Goal: Task Accomplishment & Management: Manage account settings

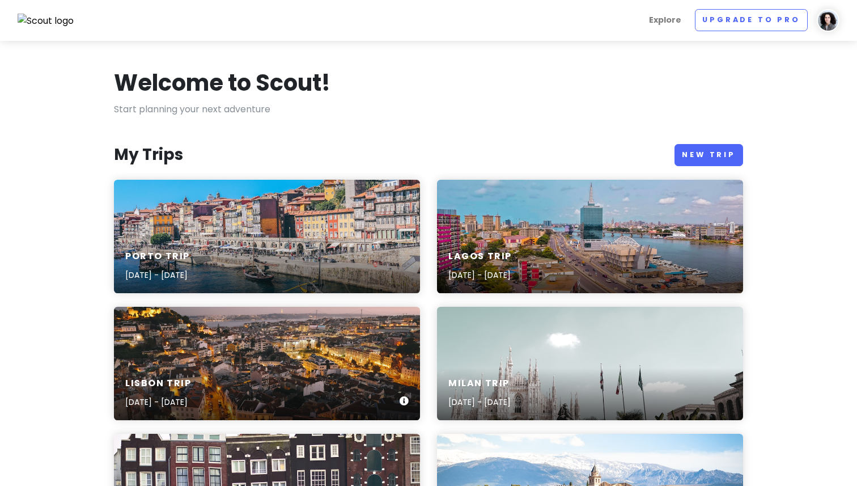
click at [277, 350] on div "Lisbon Trip [DATE] - [DATE]" at bounding box center [267, 363] width 306 height 113
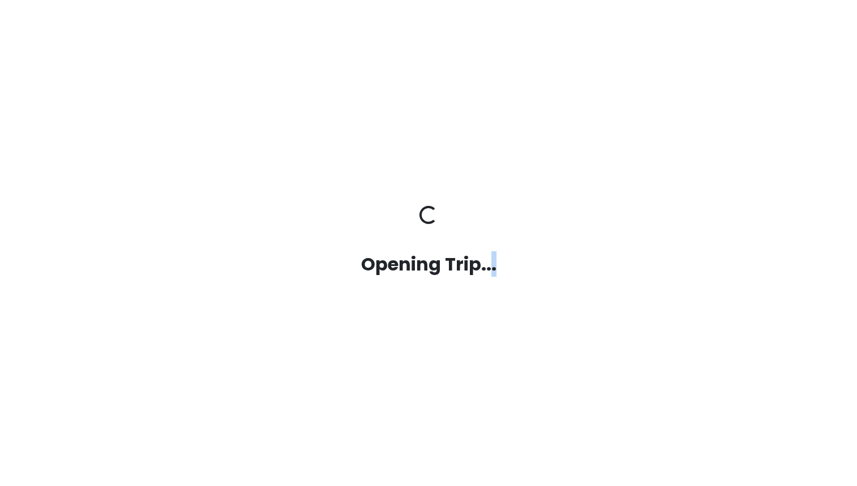
click at [277, 350] on div "Opening Trip... Opening Trip..." at bounding box center [428, 243] width 646 height 486
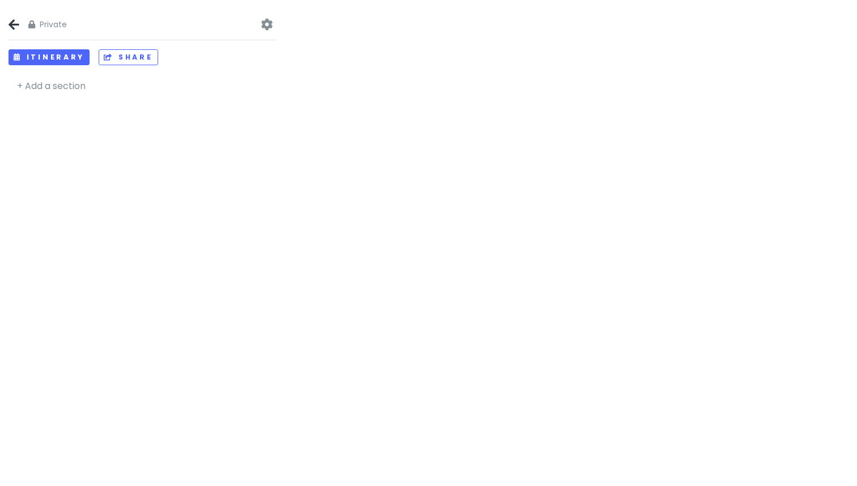
click at [527, 252] on div at bounding box center [571, 243] width 571 height 486
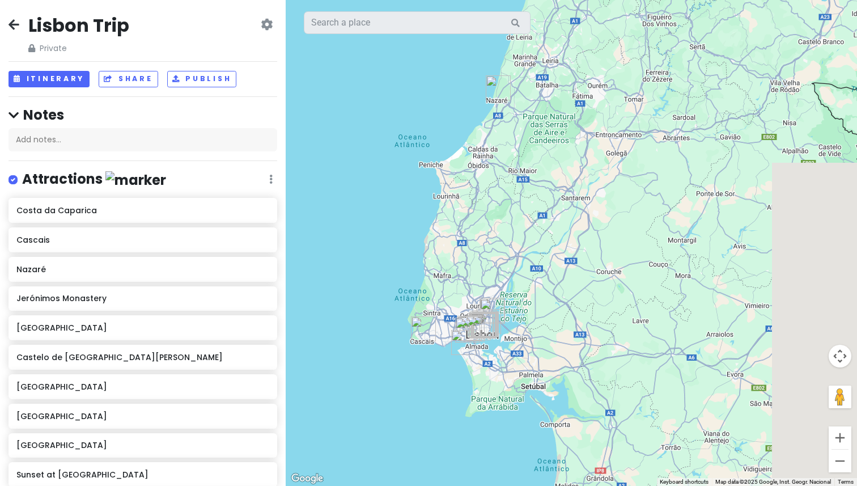
drag, startPoint x: 590, startPoint y: 278, endPoint x: 734, endPoint y: 249, distance: 147.5
click at [734, 249] on div at bounding box center [571, 243] width 571 height 486
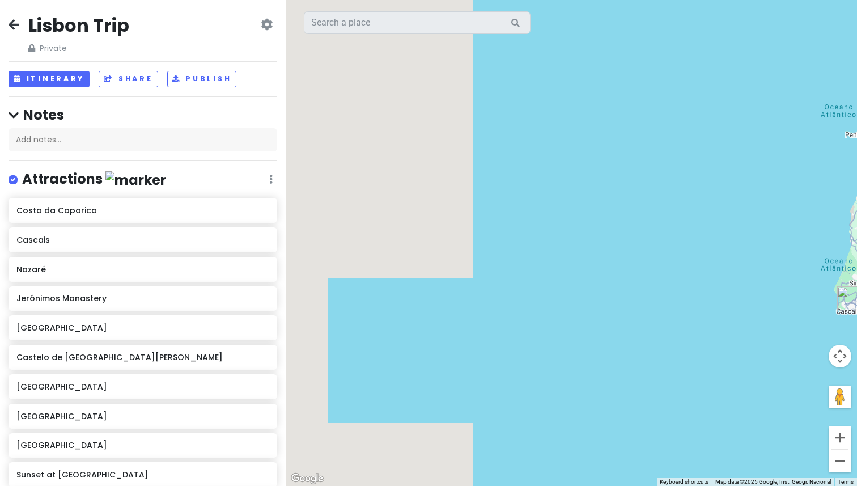
drag, startPoint x: 732, startPoint y: 248, endPoint x: 630, endPoint y: 236, distance: 102.7
click at [630, 236] on div at bounding box center [571, 243] width 571 height 486
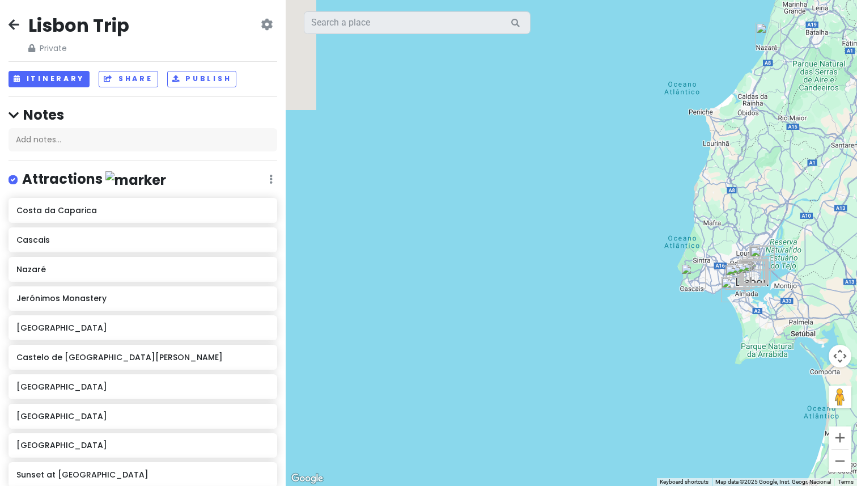
drag, startPoint x: 589, startPoint y: 230, endPoint x: 495, endPoint y: 231, distance: 93.5
click at [496, 231] on div at bounding box center [571, 243] width 571 height 486
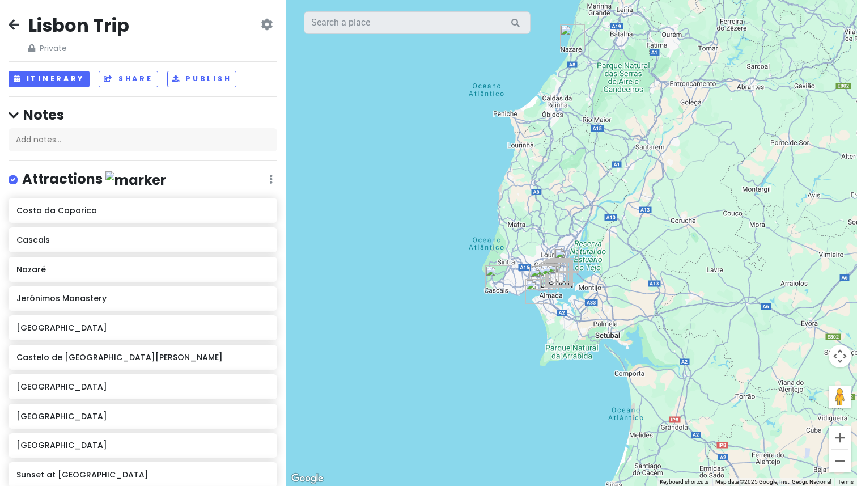
click at [83, 24] on h2 "Lisbon Trip" at bounding box center [78, 26] width 101 height 24
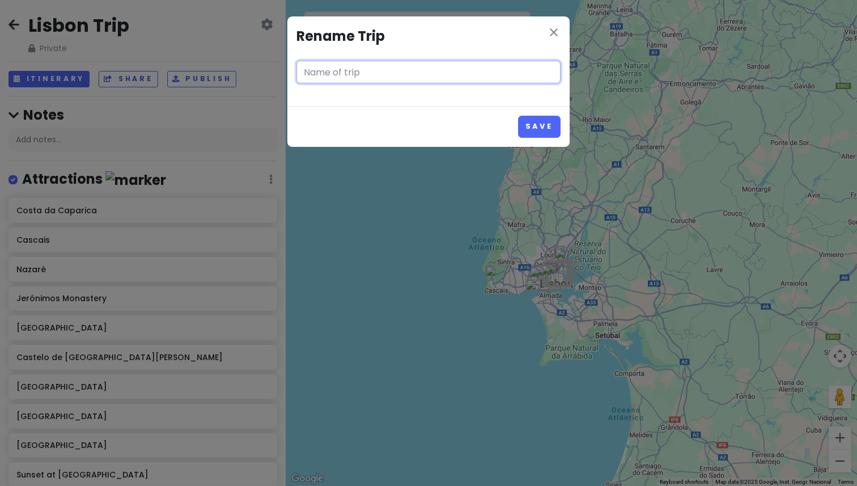
type input "Lisbon Trip"
click at [553, 37] on icon "close" at bounding box center [554, 33] width 14 height 14
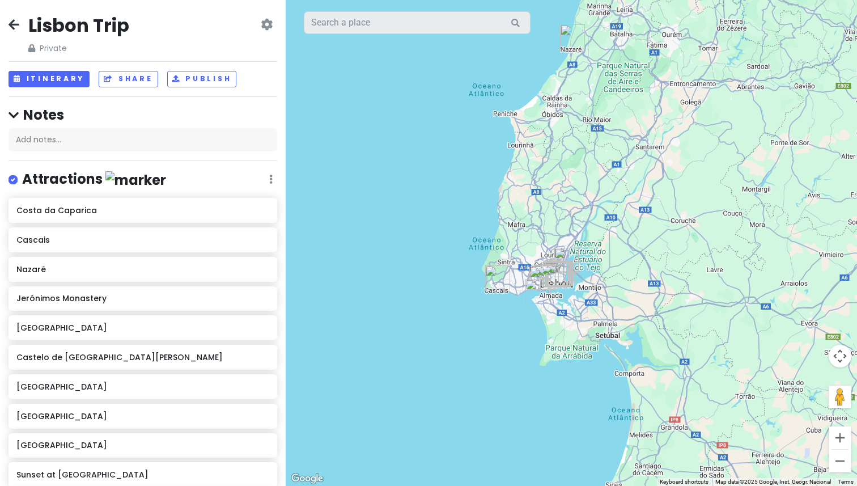
click at [267, 35] on div "Change Dates Make a Copy Delete Trip Go Pro ⚡️ Give Feedback 💡 Support Scout ☕️" at bounding box center [267, 36] width 12 height 36
click at [267, 26] on icon at bounding box center [267, 24] width 12 height 9
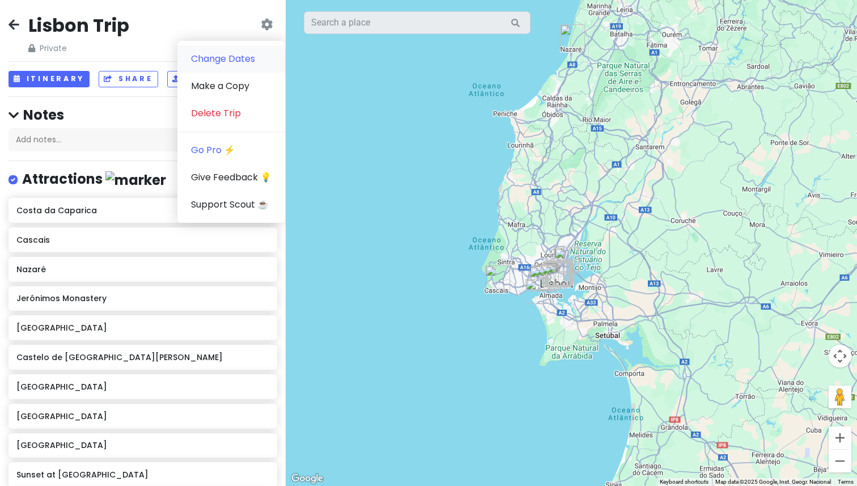
click at [244, 63] on link "Change Dates" at bounding box center [231, 58] width 108 height 27
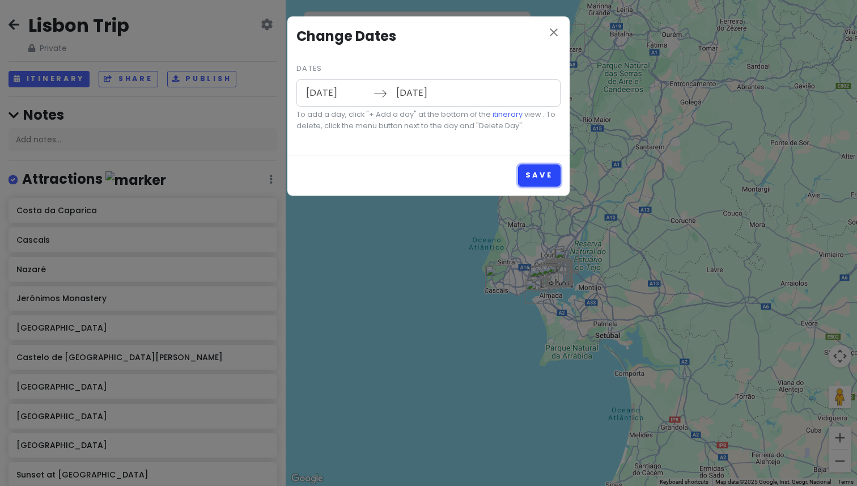
click at [538, 172] on button "Save" at bounding box center [539, 175] width 43 height 22
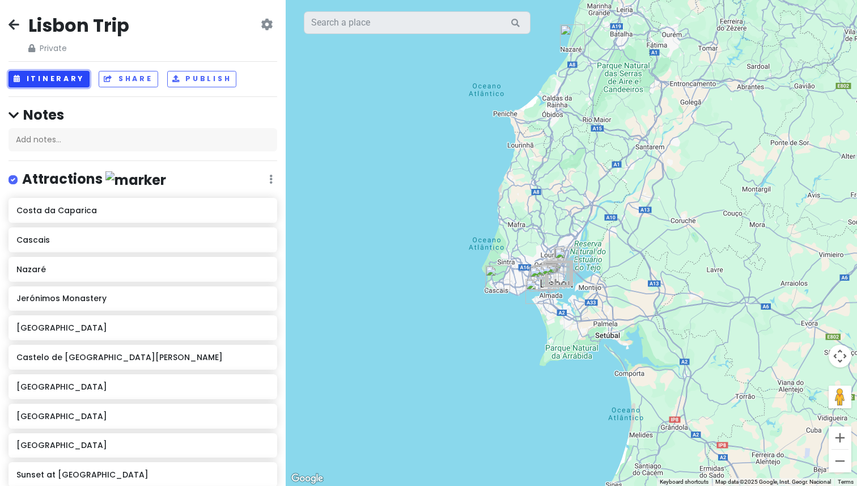
click at [70, 86] on button "Itinerary" at bounding box center [49, 79] width 81 height 16
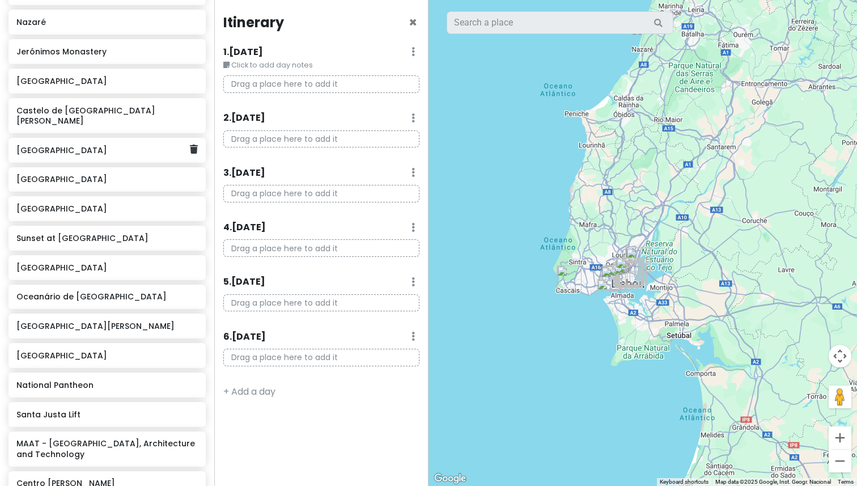
scroll to position [260, 0]
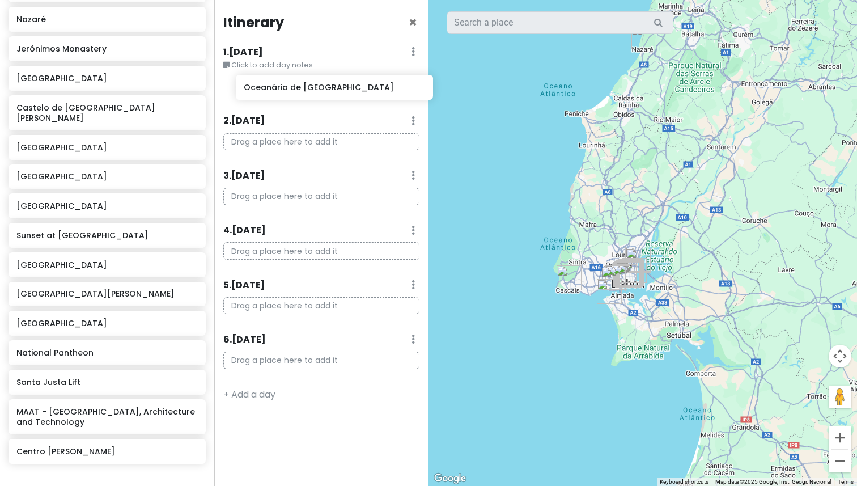
drag, startPoint x: 79, startPoint y: 288, endPoint x: 307, endPoint y: 92, distance: 299.8
click at [307, 92] on div "Lisbon Trip Private Change Dates Make a Copy Delete Trip Go Pro ⚡️ Give Feedbac…" at bounding box center [428, 243] width 857 height 486
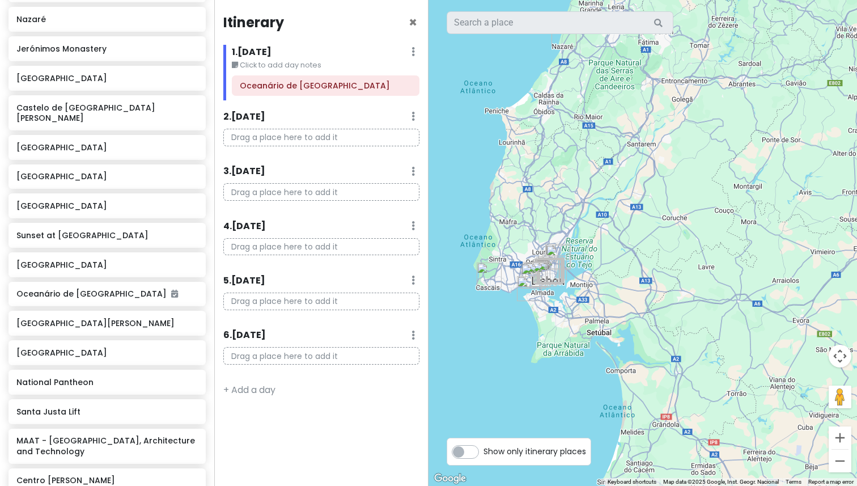
drag, startPoint x: 701, startPoint y: 313, endPoint x: 619, endPoint y: 309, distance: 82.2
click at [619, 309] on div at bounding box center [642, 243] width 428 height 486
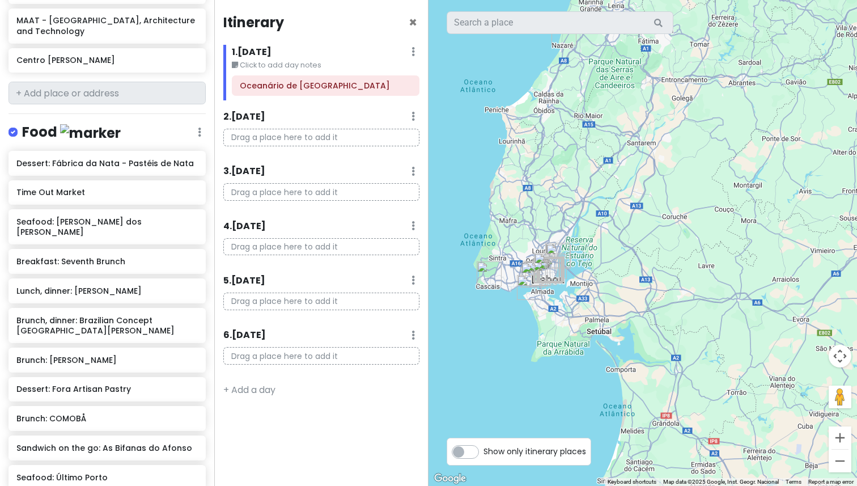
scroll to position [889, 0]
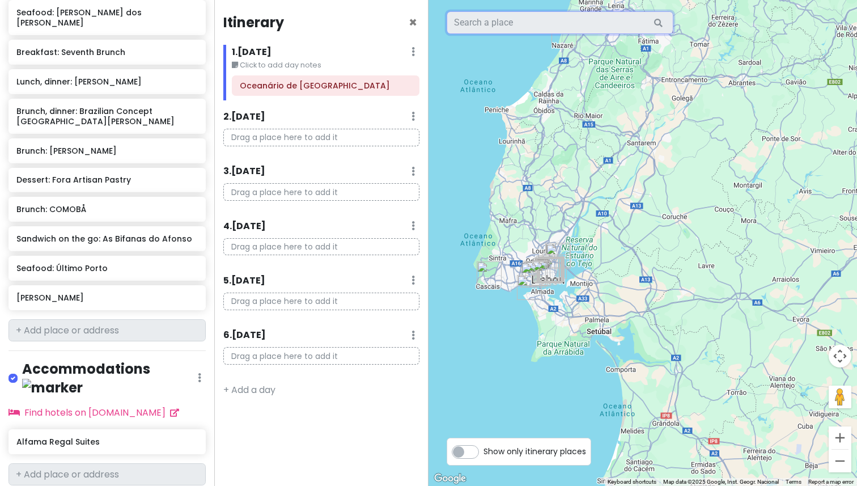
click at [506, 28] on input "text" at bounding box center [560, 22] width 227 height 23
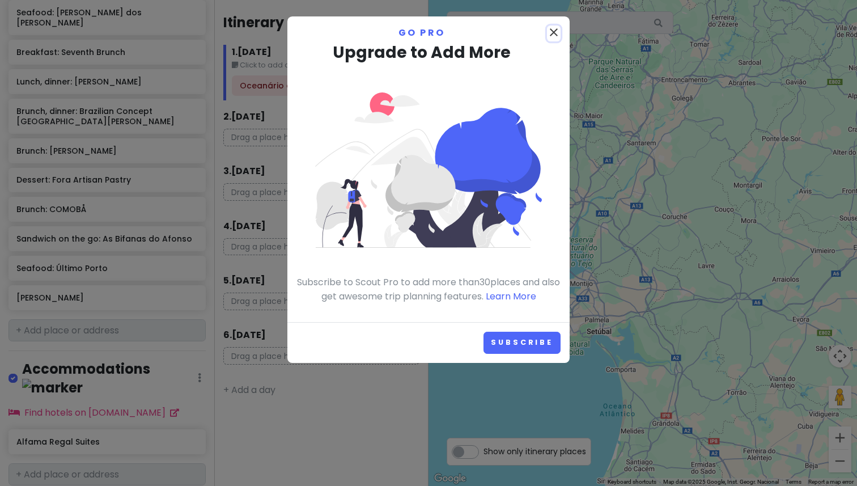
click at [555, 33] on icon "close" at bounding box center [554, 33] width 14 height 14
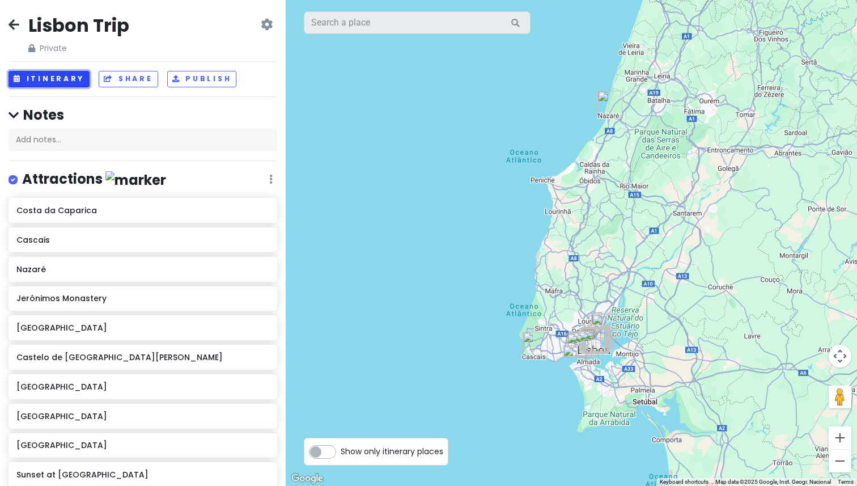
click at [75, 74] on button "Itinerary" at bounding box center [49, 79] width 81 height 16
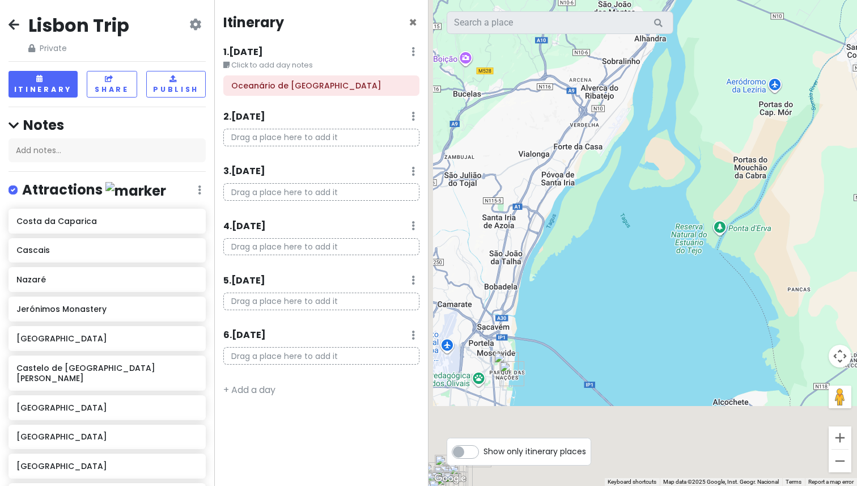
drag, startPoint x: 616, startPoint y: 260, endPoint x: 775, endPoint y: 20, distance: 287.5
click at [775, 20] on div at bounding box center [642, 243] width 428 height 486
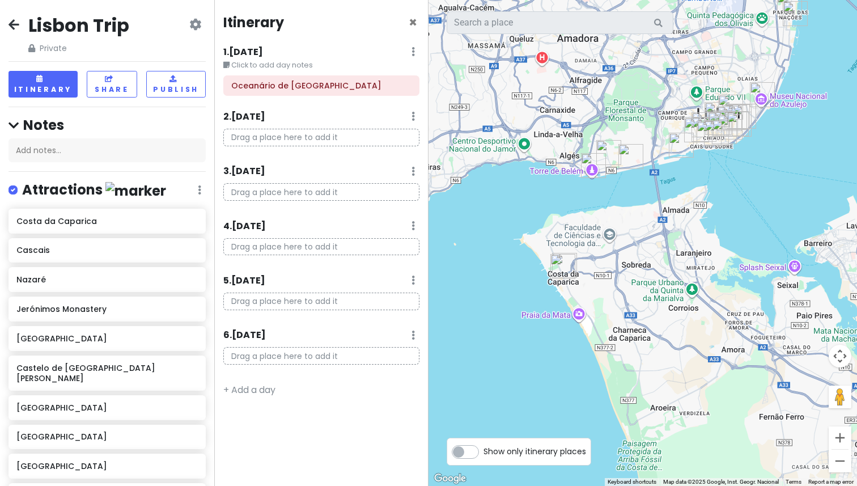
drag, startPoint x: 710, startPoint y: 67, endPoint x: 600, endPoint y: 257, distance: 219.4
click at [600, 257] on div at bounding box center [642, 243] width 428 height 486
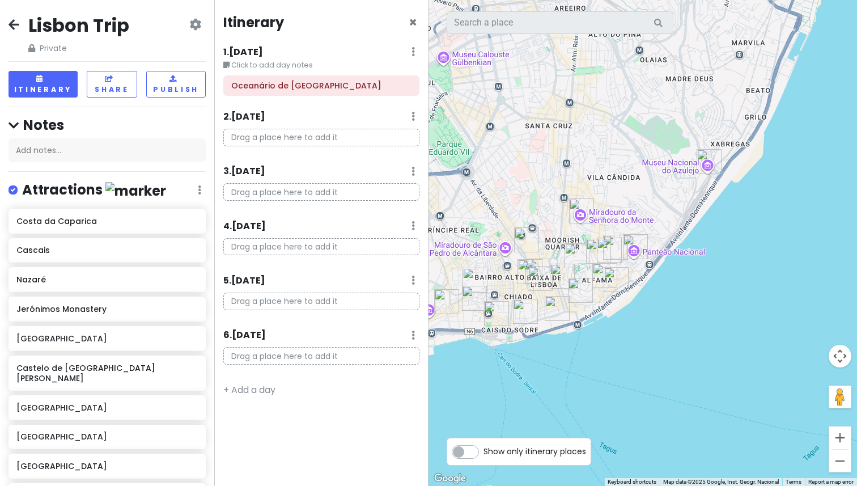
drag, startPoint x: 718, startPoint y: 75, endPoint x: 600, endPoint y: 256, distance: 216.1
click at [600, 256] on div at bounding box center [642, 243] width 428 height 486
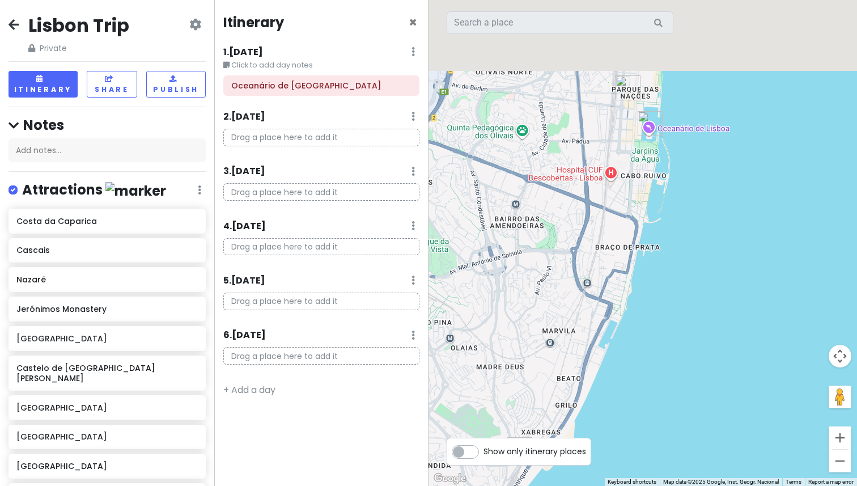
drag, startPoint x: 600, startPoint y: 256, endPoint x: 540, endPoint y: 356, distance: 116.6
click at [540, 355] on div at bounding box center [642, 243] width 428 height 486
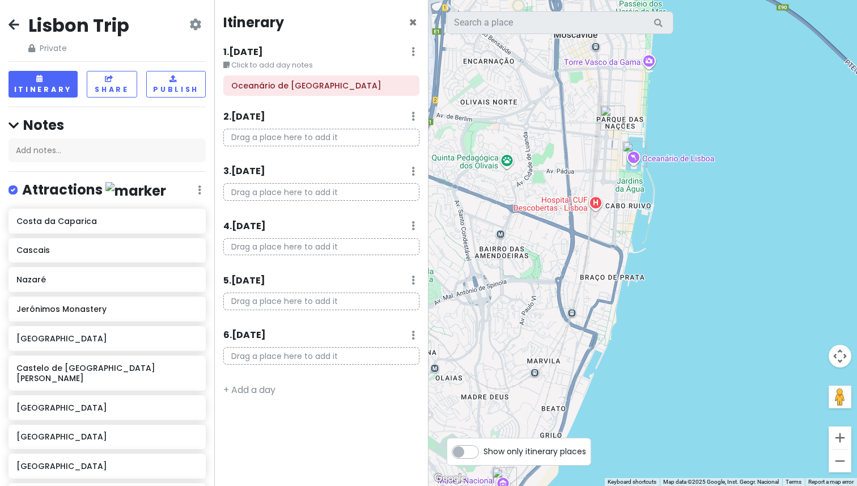
click at [610, 116] on img "Centro Vasco da Gama" at bounding box center [612, 117] width 25 height 25
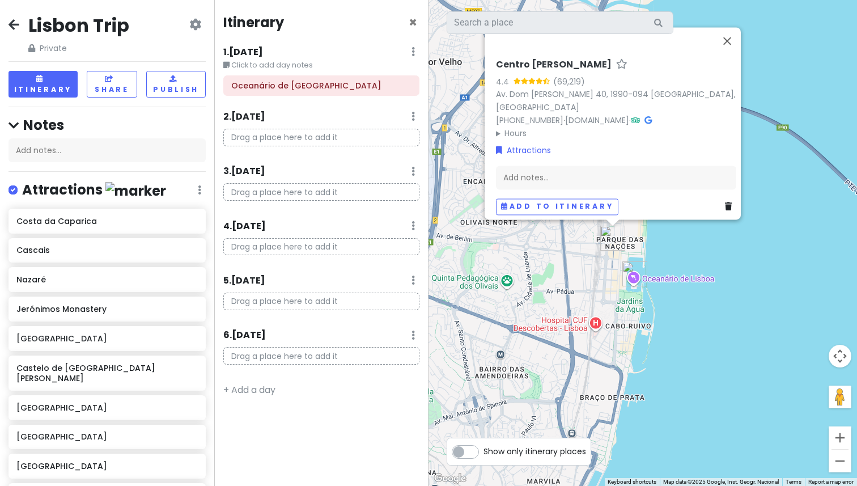
click at [634, 275] on img "Oceanário de Lisboa" at bounding box center [634, 273] width 25 height 25
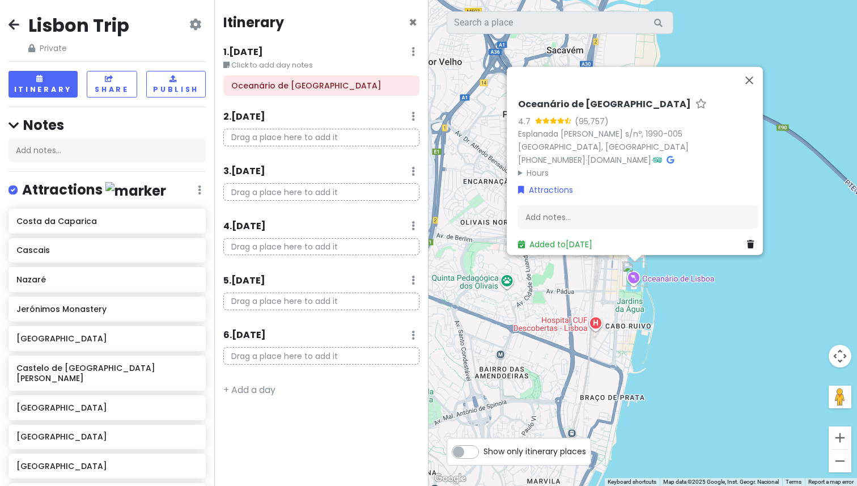
click at [585, 273] on div "Oceanário de Lisboa 4.7 (95,757) Esplanada Dom Carlos I s/nº, 1990-005 Lisboa, …" at bounding box center [642, 243] width 428 height 486
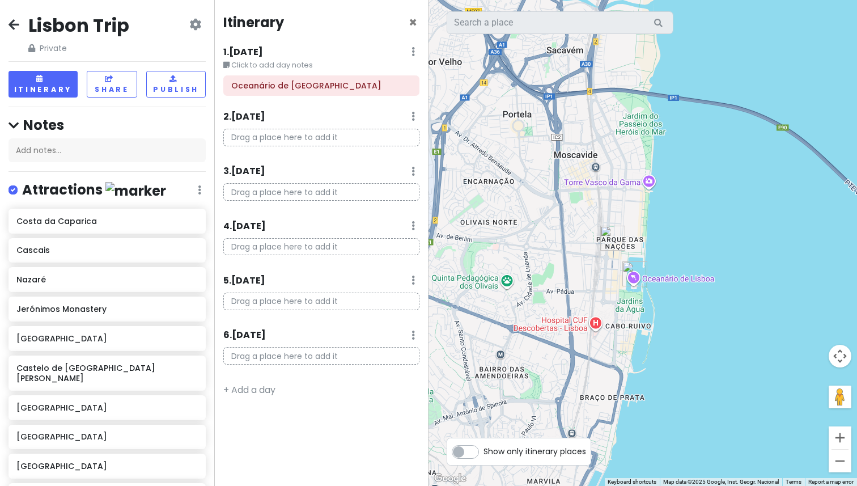
click at [607, 241] on img "Centro Vasco da Gama" at bounding box center [612, 238] width 25 height 25
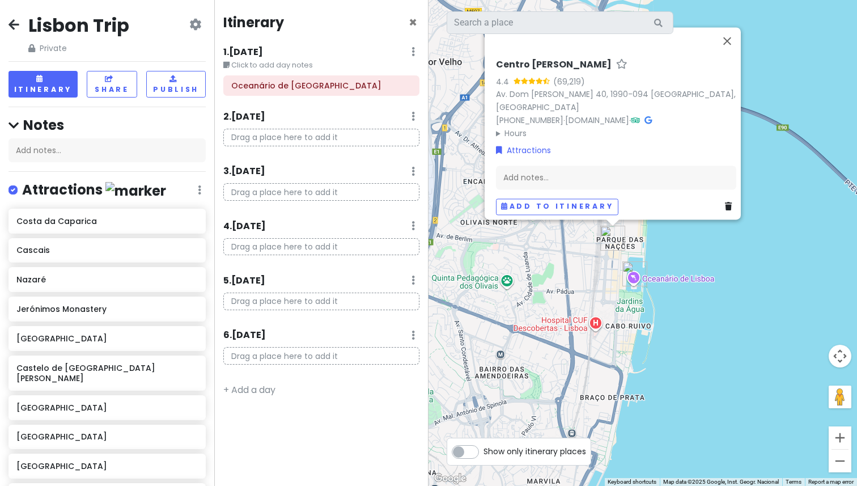
click at [572, 71] on h6 "Centro [PERSON_NAME]" at bounding box center [554, 65] width 116 height 12
click at [572, 71] on input "Centro [PERSON_NAME]" at bounding box center [616, 62] width 240 height 18
click at [728, 49] on button "Close" at bounding box center [727, 40] width 27 height 27
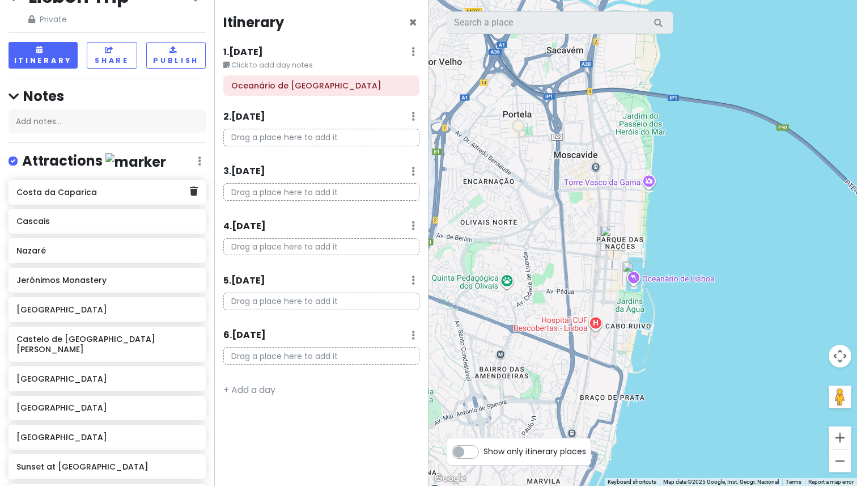
scroll to position [34, 0]
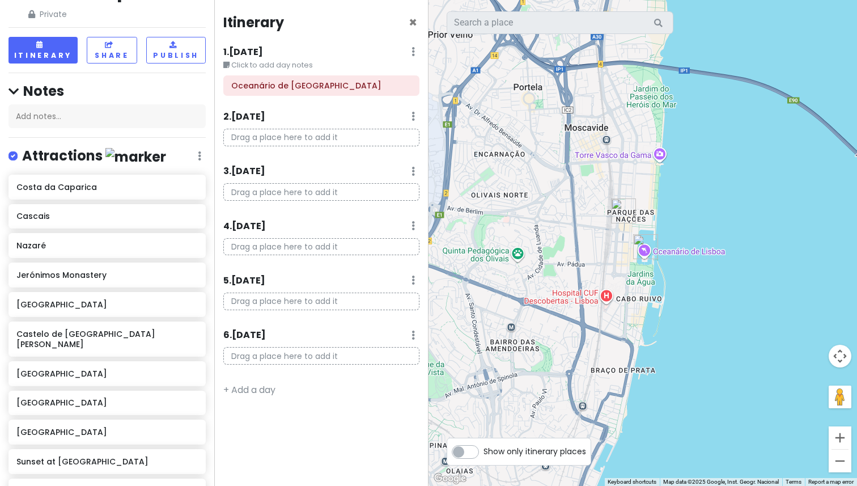
drag, startPoint x: 486, startPoint y: 270, endPoint x: 585, endPoint y: 125, distance: 176.1
click at [585, 125] on div "To navigate, press the arrow keys." at bounding box center [642, 243] width 428 height 486
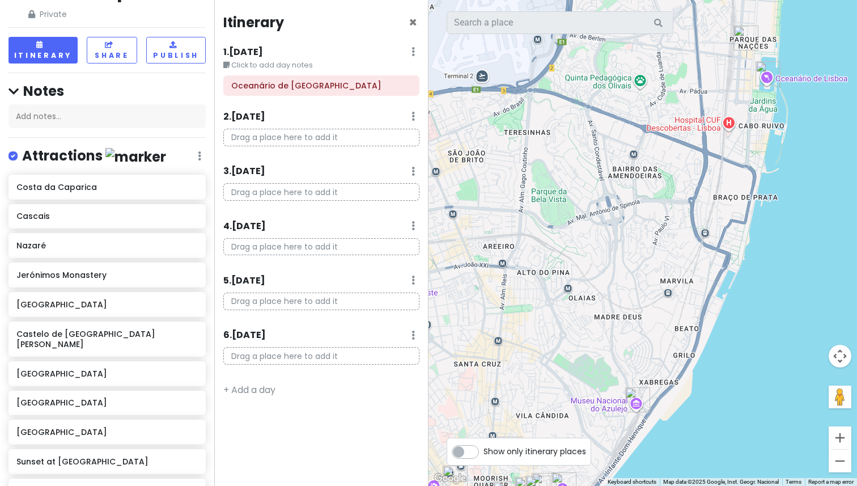
click at [635, 399] on img "National Tile Museum" at bounding box center [637, 399] width 25 height 25
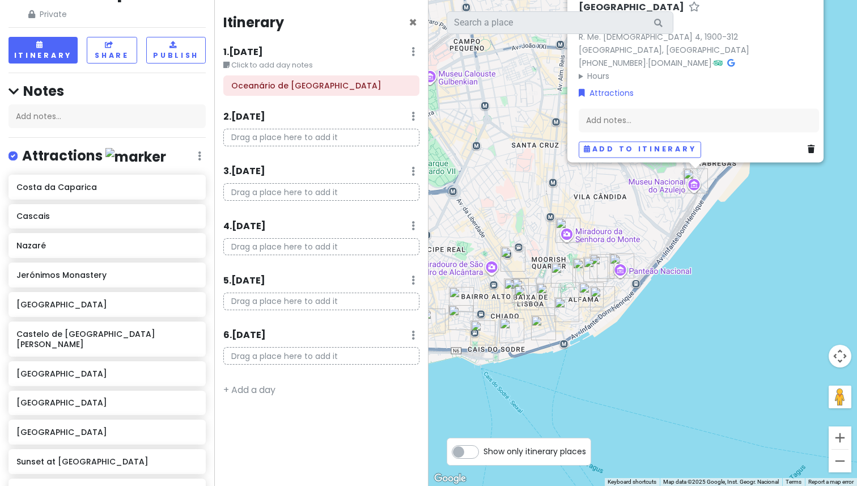
drag, startPoint x: 551, startPoint y: 411, endPoint x: 608, endPoint y: 191, distance: 227.1
click at [608, 191] on div "National Tile Museum 4.6 (16,483) R. Me. Deus 4, 1900-312 Lisboa, Portugal +351…" at bounding box center [642, 243] width 428 height 486
click at [646, 207] on div "National Tile Museum 4.6 (16,483) R. Me. Deus 4, 1900-312 Lisboa, Portugal +351…" at bounding box center [642, 243] width 428 height 486
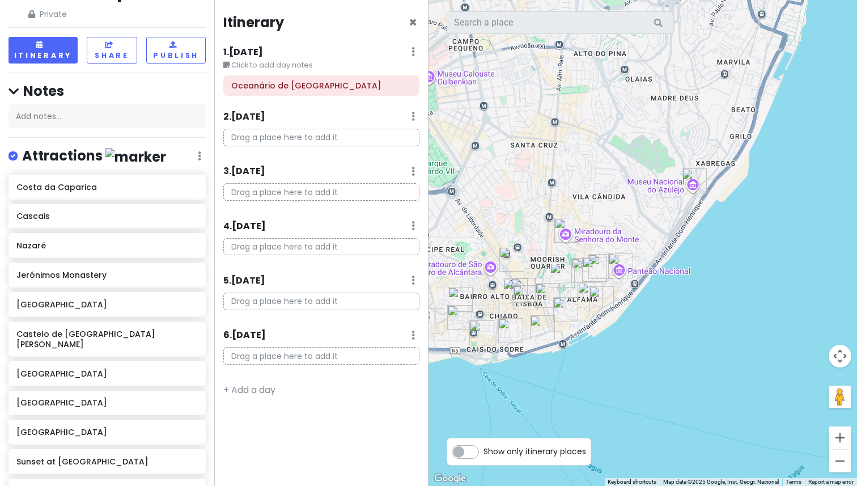
click at [566, 233] on img "Sunset at Miradouro da Senhora do Monte" at bounding box center [566, 230] width 25 height 25
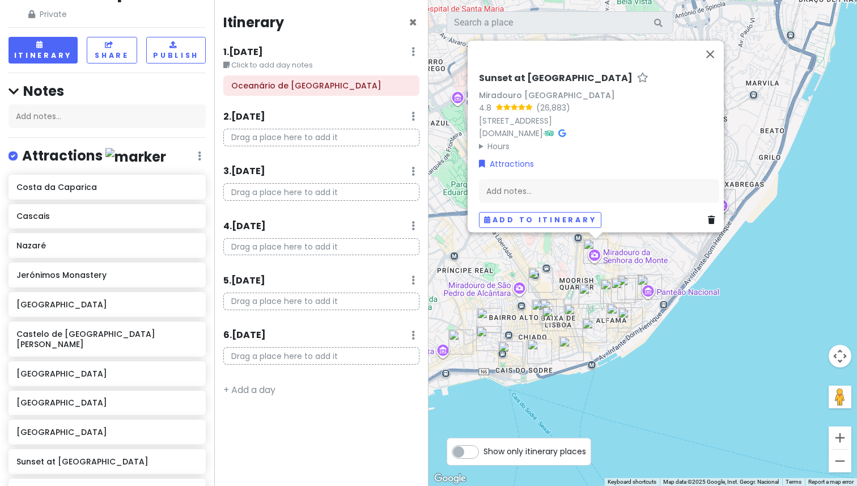
click at [644, 287] on img "National Pantheon" at bounding box center [649, 286] width 25 height 25
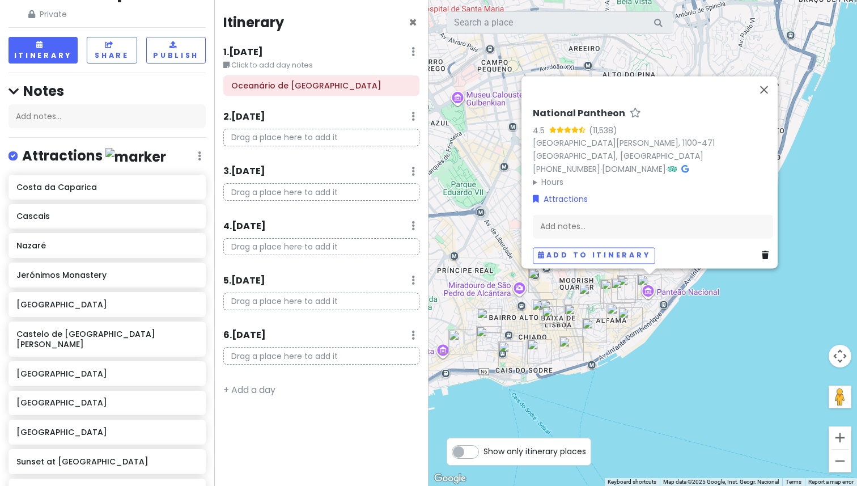
click at [632, 283] on img "Dessert: Fora Artisan Pastry" at bounding box center [623, 290] width 25 height 25
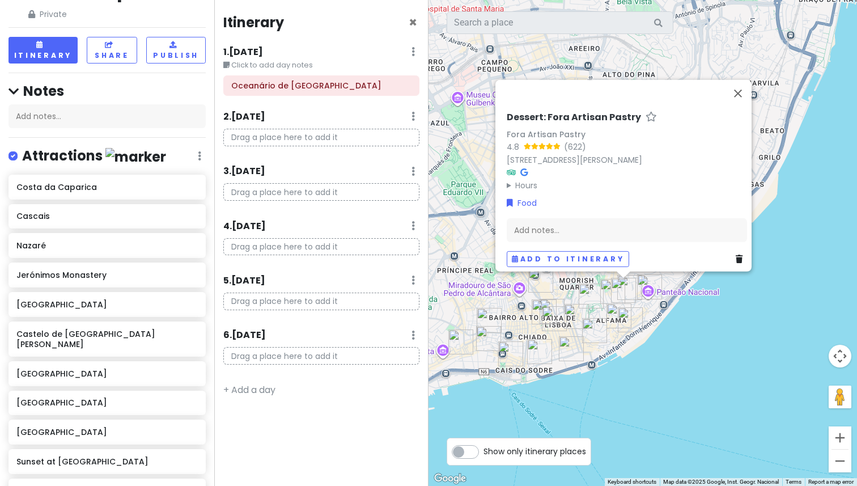
click at [473, 256] on div "Dessert: Fora Artisan Pastry Fora Artisan Pastry 4.8 (622) Calçada de São Vicen…" at bounding box center [642, 243] width 428 height 486
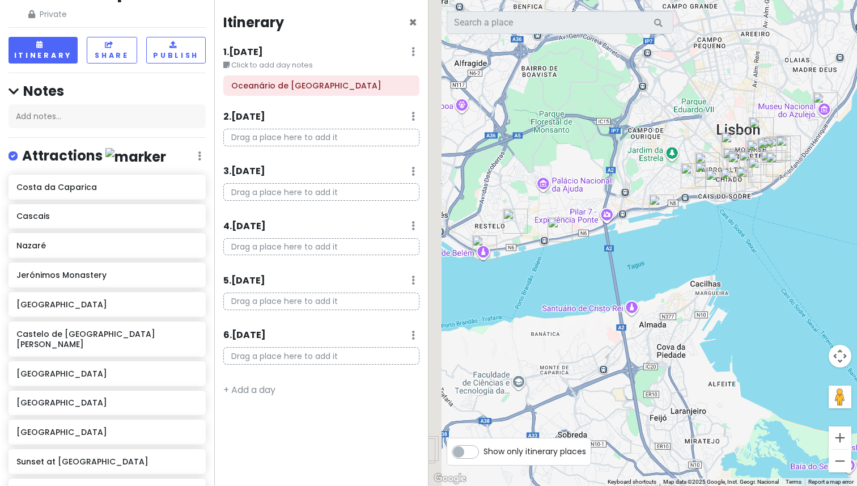
drag, startPoint x: 486, startPoint y: 279, endPoint x: 740, endPoint y: 128, distance: 295.8
click at [740, 129] on div at bounding box center [642, 243] width 428 height 486
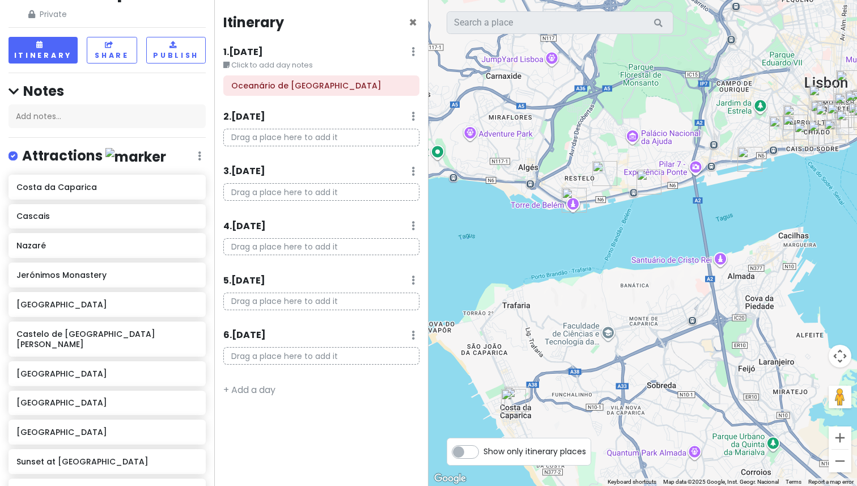
click at [606, 172] on img "Jerónimos Monastery" at bounding box center [604, 173] width 25 height 25
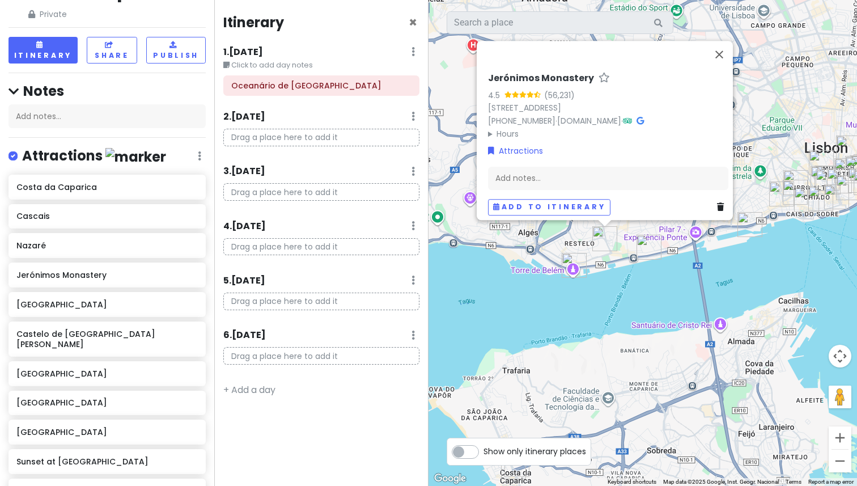
click at [574, 267] on img "Belém Tower" at bounding box center [574, 265] width 25 height 25
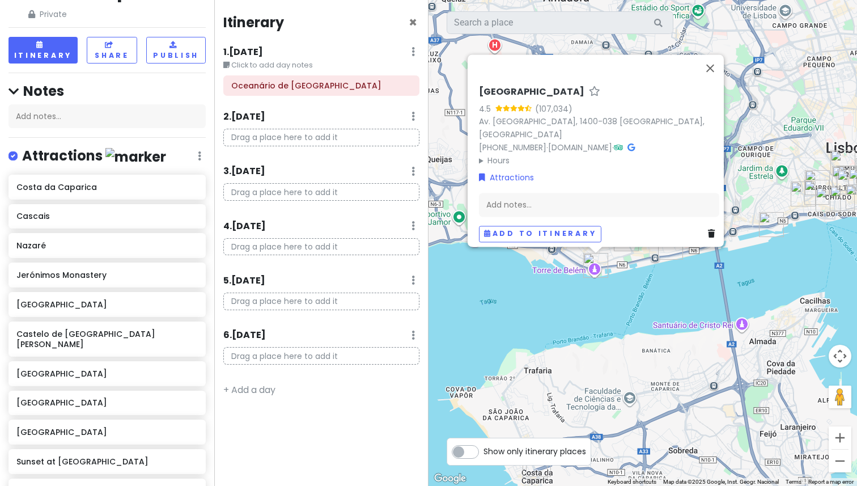
click at [669, 257] on img "MAAT - Museum of Art, Architecture and Technology" at bounding box center [670, 247] width 25 height 25
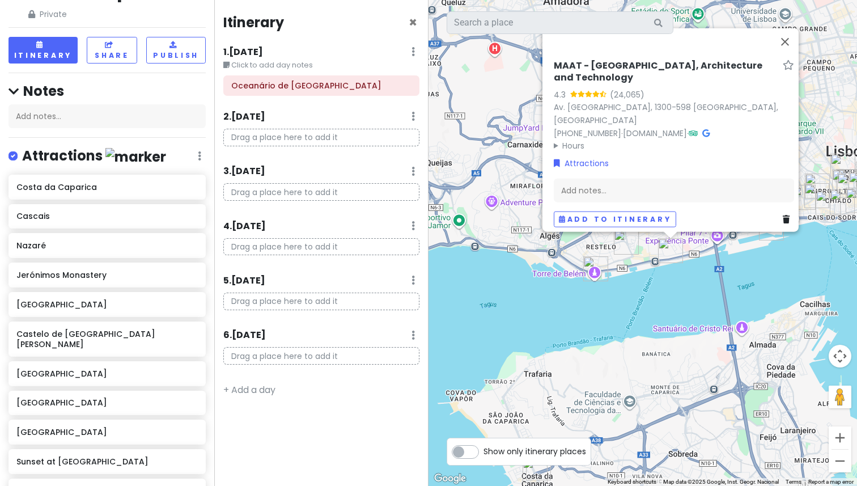
click at [482, 223] on div "MAAT - Museum of Art, Architecture and Technology 4.3 (24,065) Av. Brasília, 13…" at bounding box center [642, 243] width 428 height 486
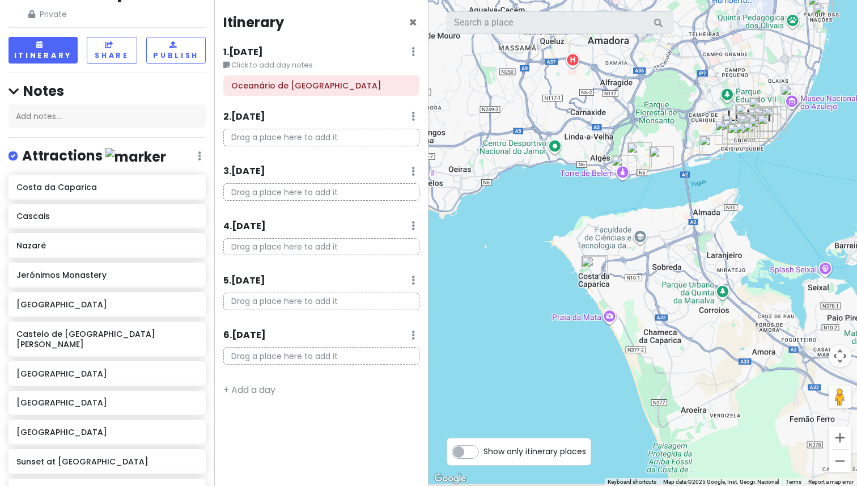
drag, startPoint x: 482, startPoint y: 223, endPoint x: 563, endPoint y: 146, distance: 111.8
click at [563, 146] on div at bounding box center [642, 243] width 428 height 486
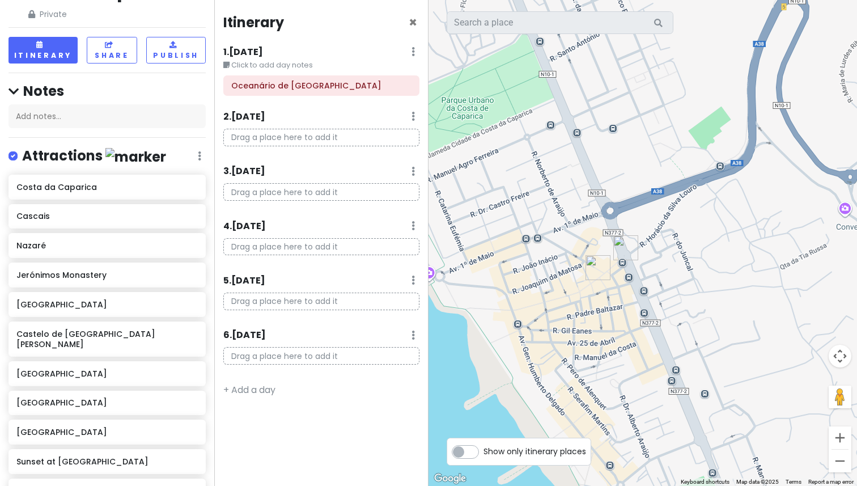
click at [623, 250] on img "Costa da Caparica" at bounding box center [625, 247] width 25 height 25
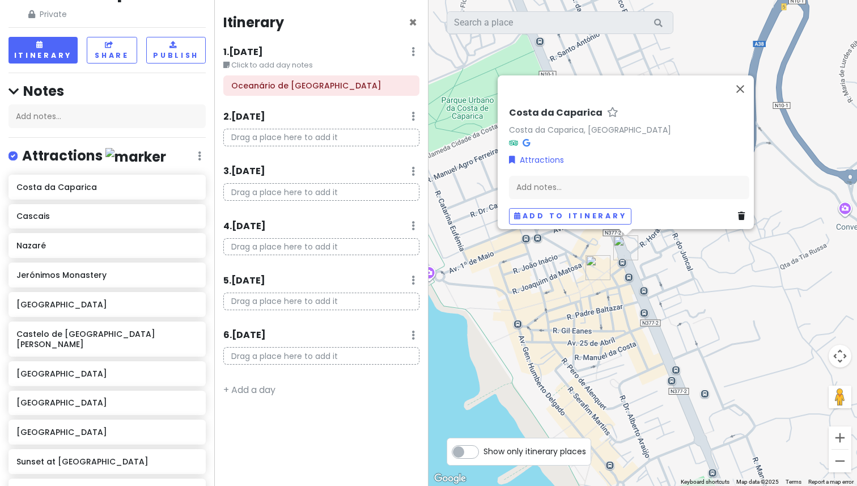
click at [594, 266] on img "O Capote" at bounding box center [597, 267] width 25 height 25
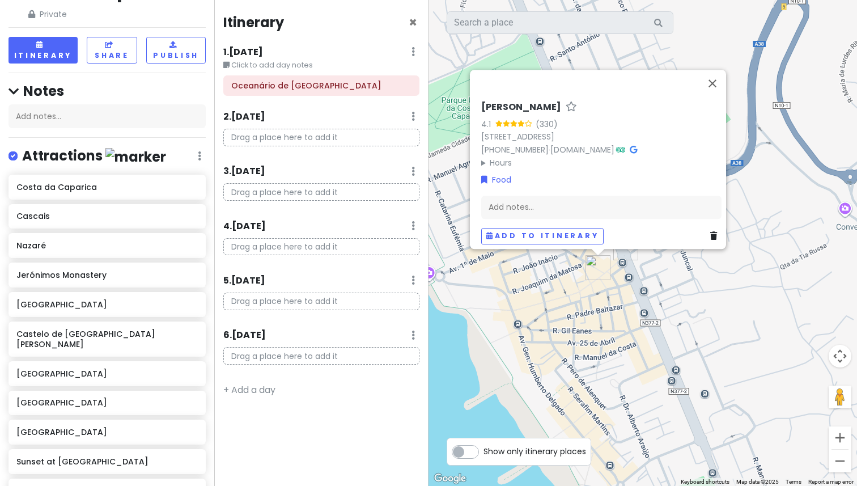
click at [742, 265] on div "O Capote 4.1 (330) R. dos Pescadores n° 40 A, 2825-386 Costa da Caparica, Portu…" at bounding box center [642, 243] width 428 height 486
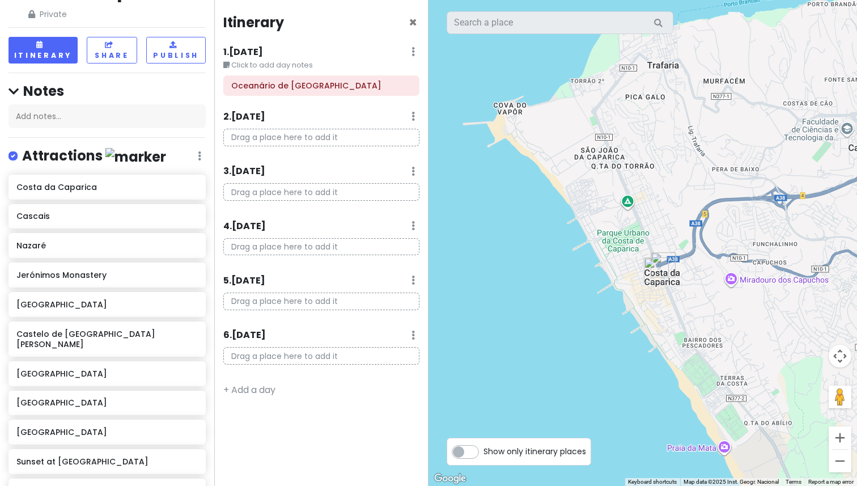
drag, startPoint x: 715, startPoint y: 226, endPoint x: 553, endPoint y: 346, distance: 201.8
click at [556, 343] on div at bounding box center [642, 243] width 428 height 486
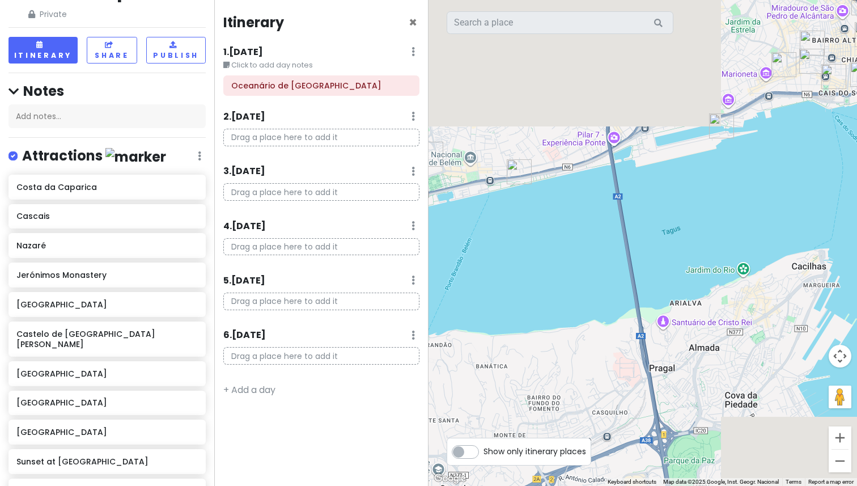
drag, startPoint x: 624, startPoint y: 266, endPoint x: 479, endPoint y: 359, distance: 172.3
click at [479, 359] on div at bounding box center [642, 243] width 428 height 486
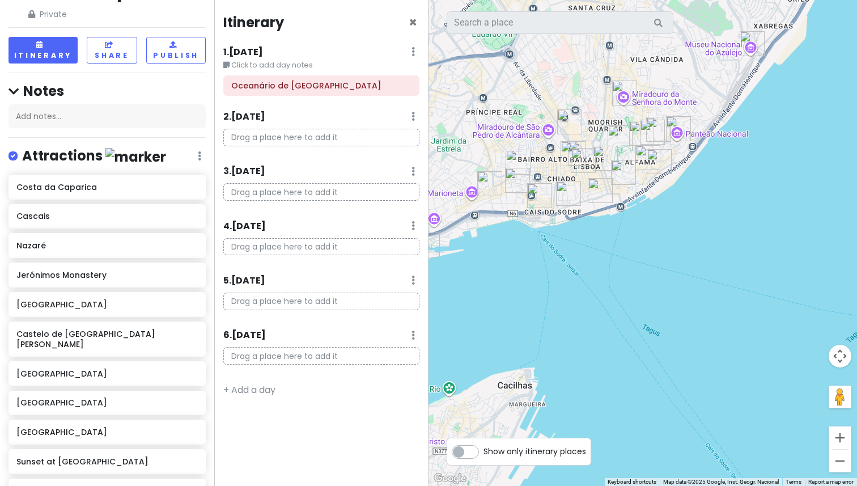
drag, startPoint x: 606, startPoint y: 175, endPoint x: 606, endPoint y: 210, distance: 34.6
click at [606, 210] on div at bounding box center [642, 243] width 428 height 486
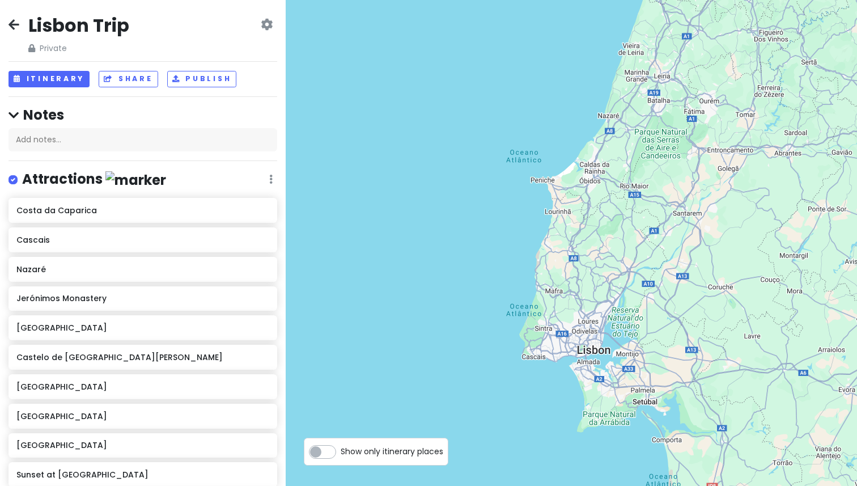
click at [7, 26] on div "Lisbon Trip Private Change Dates Make a Copy Delete Trip Go Pro ⚡️ Give Feedbac…" at bounding box center [143, 243] width 286 height 486
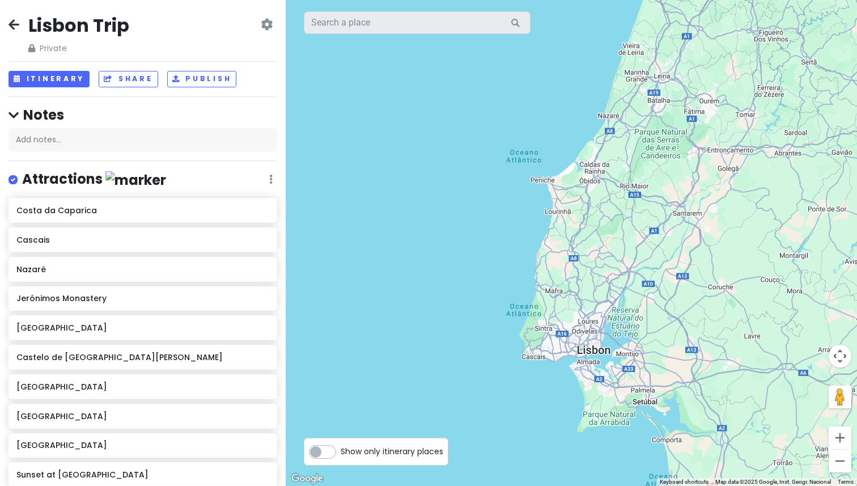
click at [14, 26] on icon at bounding box center [14, 24] width 11 height 9
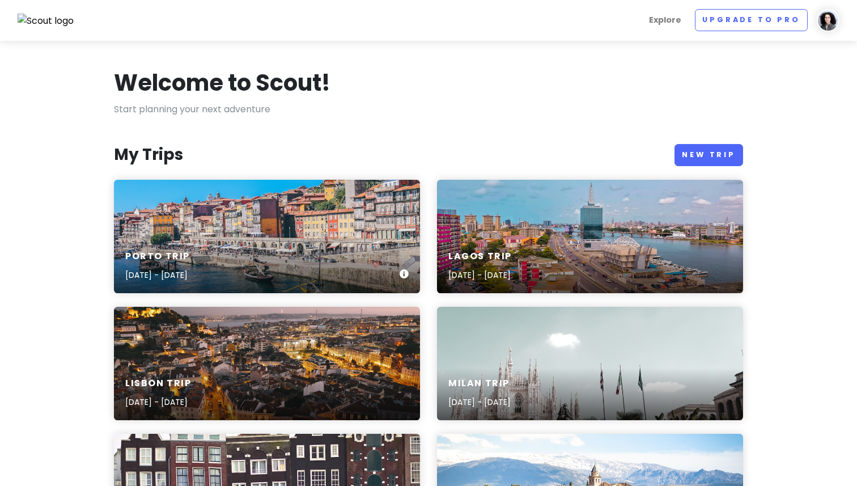
click at [180, 214] on div "Porto Trip Sep 27, 2025 - Sep 30, 2025" at bounding box center [267, 236] width 306 height 113
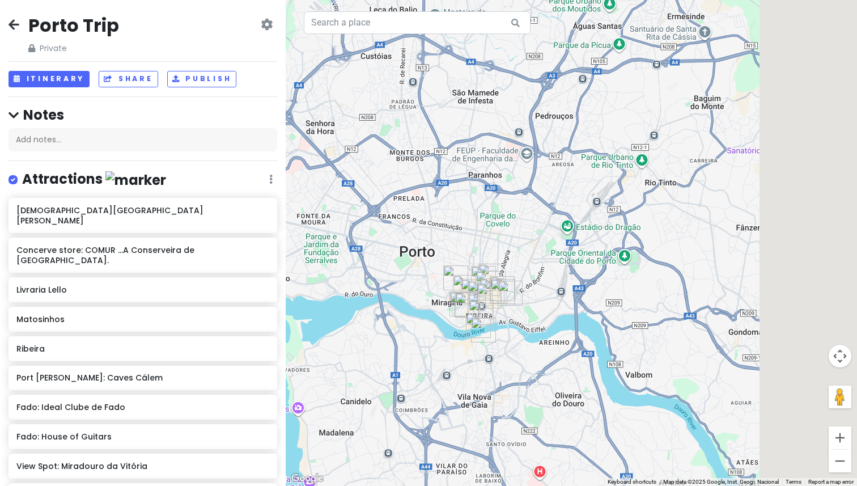
drag, startPoint x: 540, startPoint y: 170, endPoint x: 288, endPoint y: 148, distance: 253.1
click at [288, 149] on div at bounding box center [571, 243] width 571 height 486
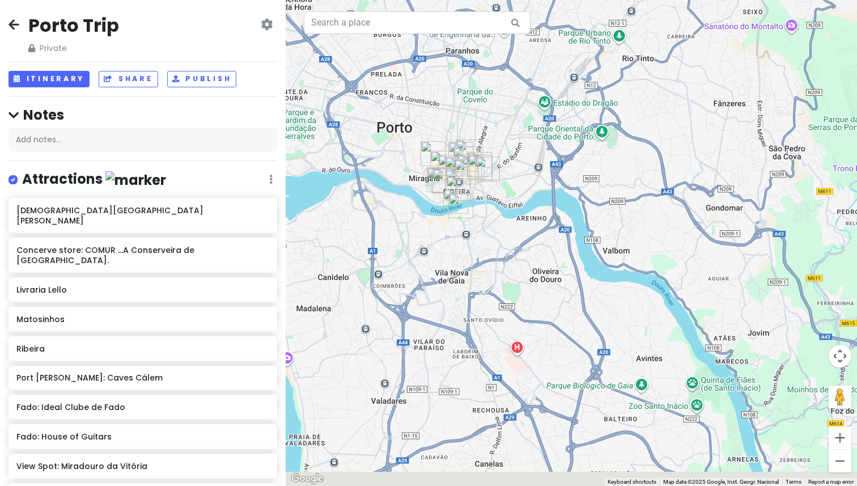
drag, startPoint x: 428, startPoint y: 226, endPoint x: 550, endPoint y: 154, distance: 141.8
click at [554, 154] on div at bounding box center [571, 243] width 571 height 486
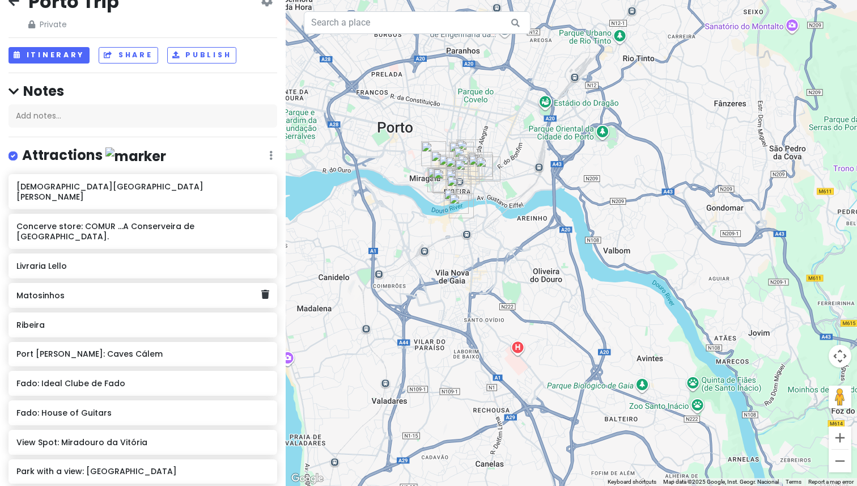
scroll to position [26, 0]
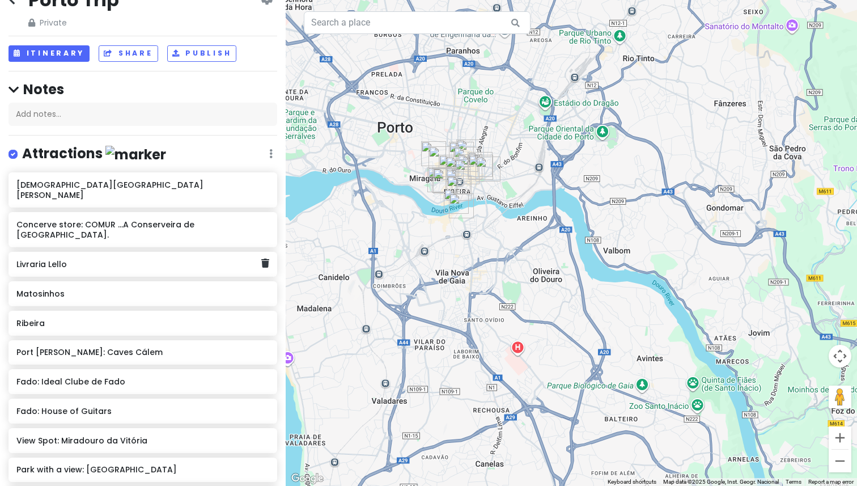
click at [199, 259] on h6 "Livraria Lello" at bounding box center [138, 264] width 244 height 10
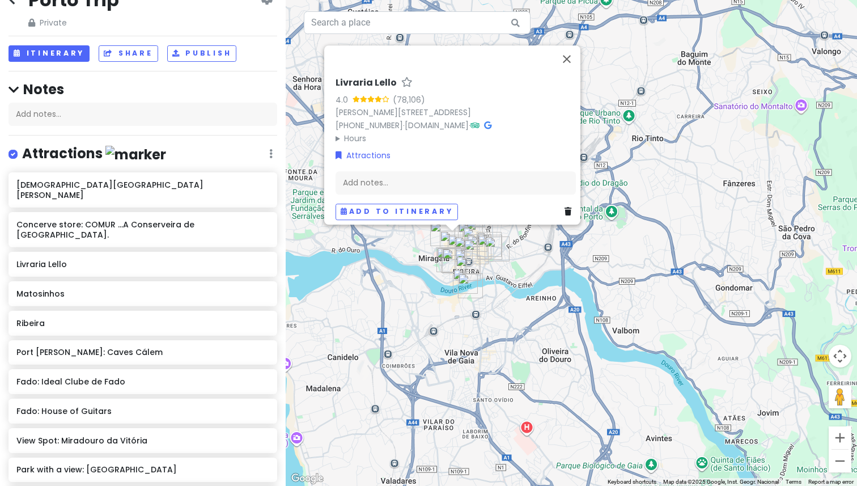
click at [363, 77] on h6 "Livraria Lello" at bounding box center [366, 83] width 61 height 12
click at [363, 73] on input "Livraria Lello" at bounding box center [456, 80] width 240 height 18
click at [574, 48] on button "Close" at bounding box center [566, 58] width 27 height 27
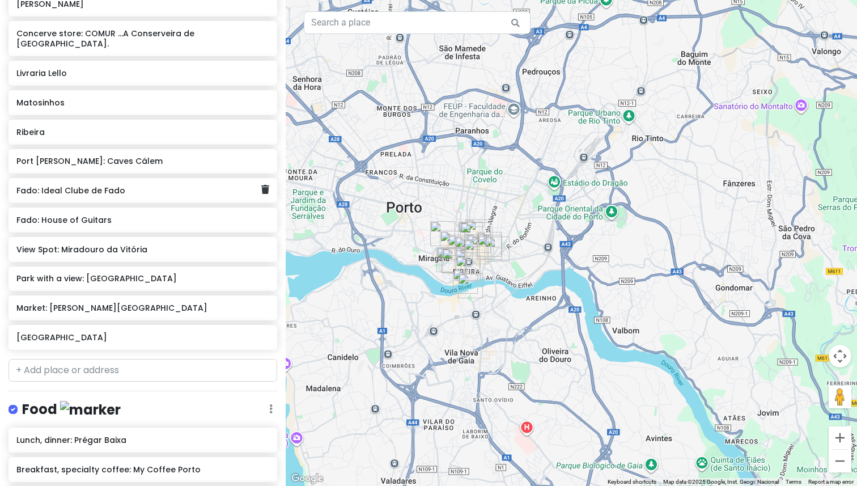
scroll to position [219, 0]
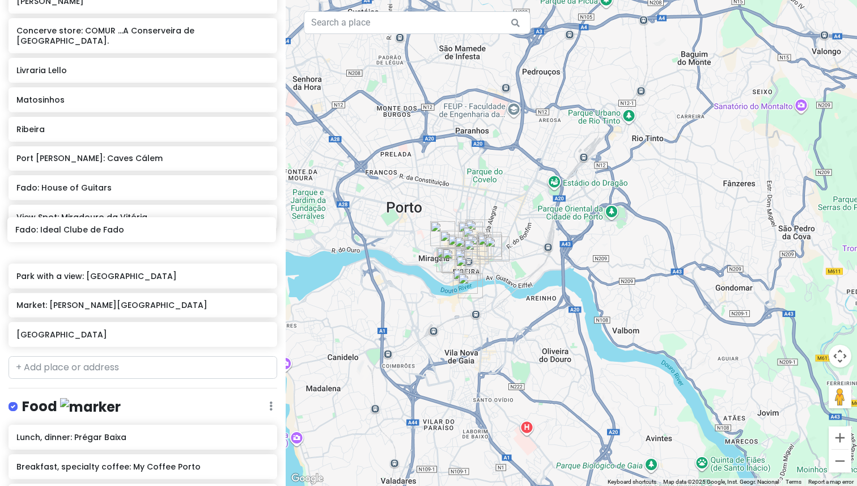
drag, startPoint x: 171, startPoint y: 159, endPoint x: 169, endPoint y: 218, distance: 59.0
click at [169, 220] on div "Church of Saint Ildefonso Concerve store: COMUR ...A Conserveira de Portugal. L…" at bounding box center [143, 164] width 286 height 373
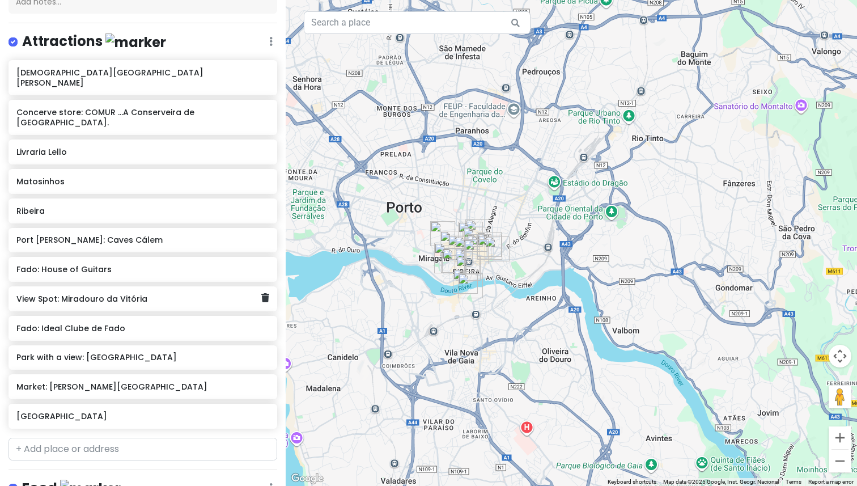
scroll to position [135, 0]
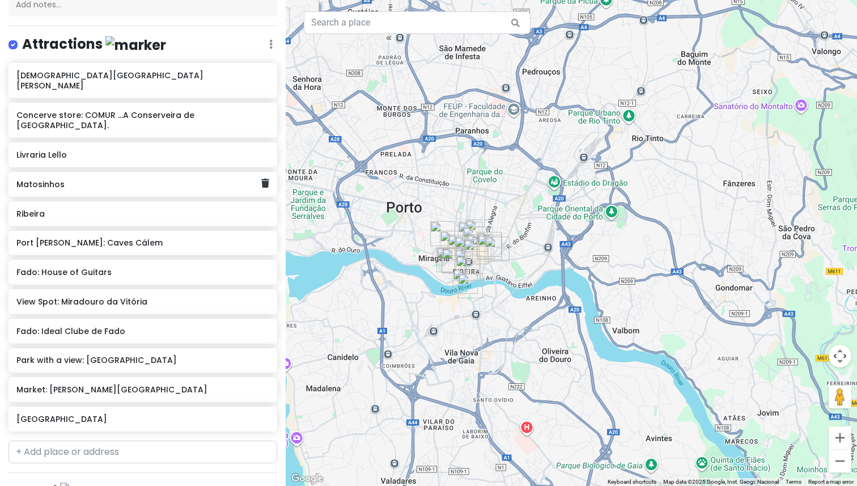
click at [101, 176] on div "Matosinhos" at bounding box center [138, 184] width 244 height 16
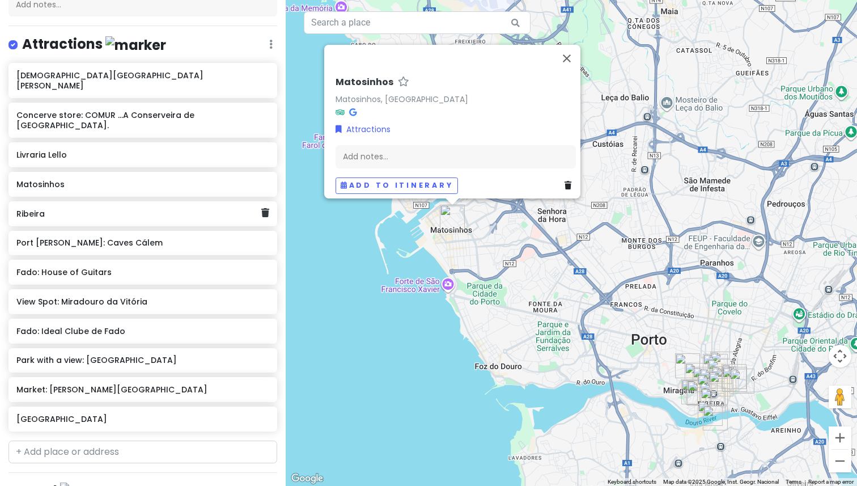
click at [91, 209] on h6 "Ribeira" at bounding box center [138, 214] width 244 height 10
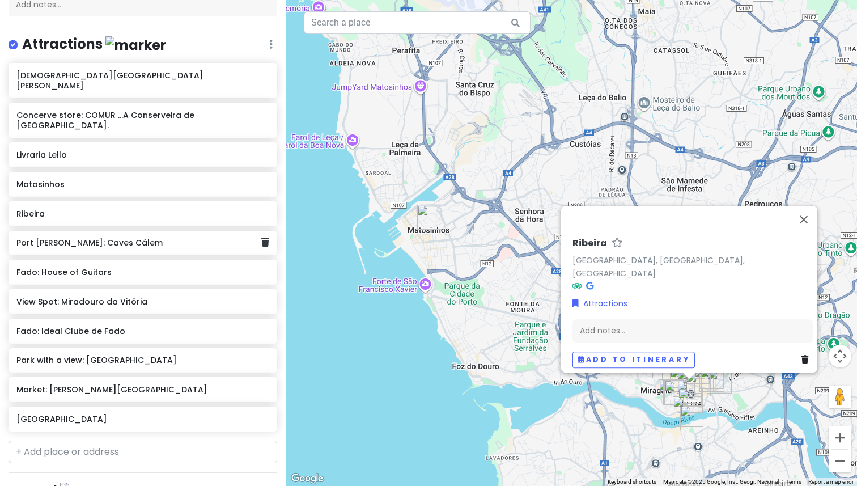
click at [89, 237] on h6 "Port Wein: Caves Cálem" at bounding box center [138, 242] width 244 height 10
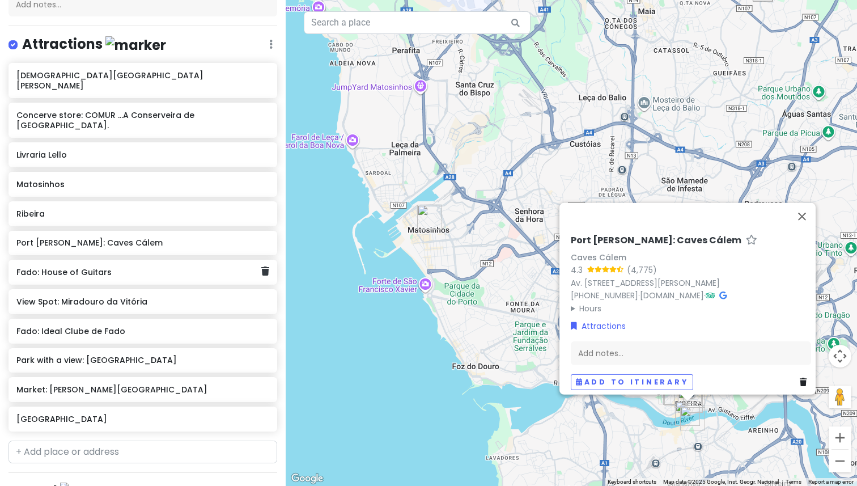
click at [103, 264] on div "Fado: House of Guitars" at bounding box center [138, 272] width 244 height 16
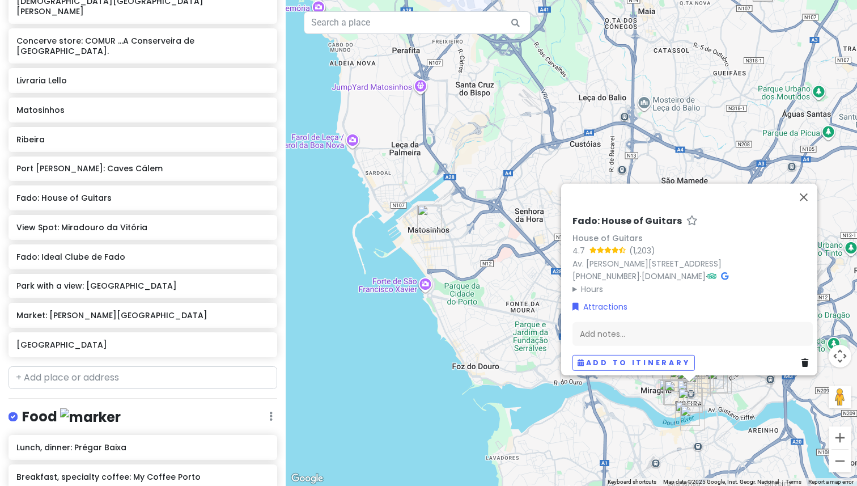
scroll to position [209, 0]
